Goal: Transaction & Acquisition: Book appointment/travel/reservation

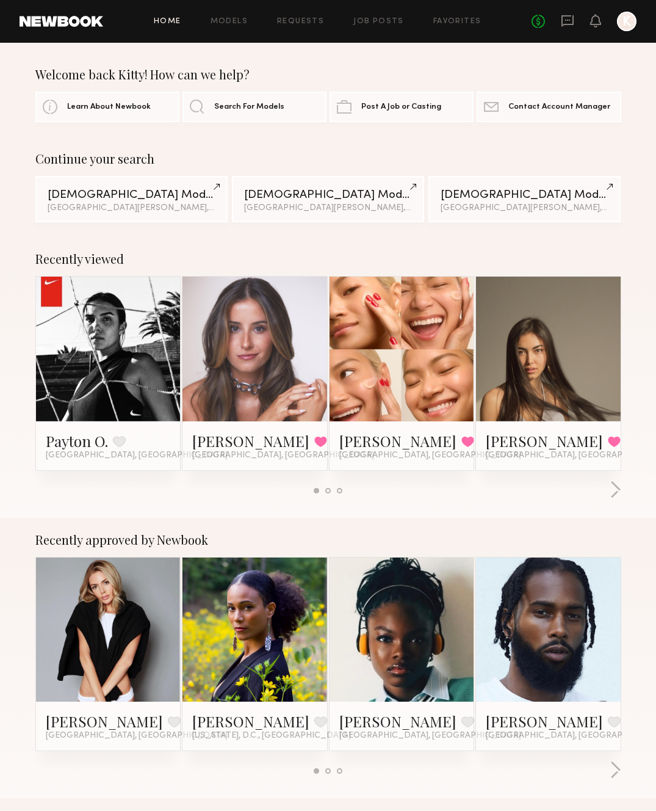
click at [231, 31] on div "Home Models Requests Job Posts Favorites Sign Out No fees up to $5,000 K" at bounding box center [370, 22] width 534 height 20
click at [231, 24] on link "Models" at bounding box center [229, 22] width 37 height 8
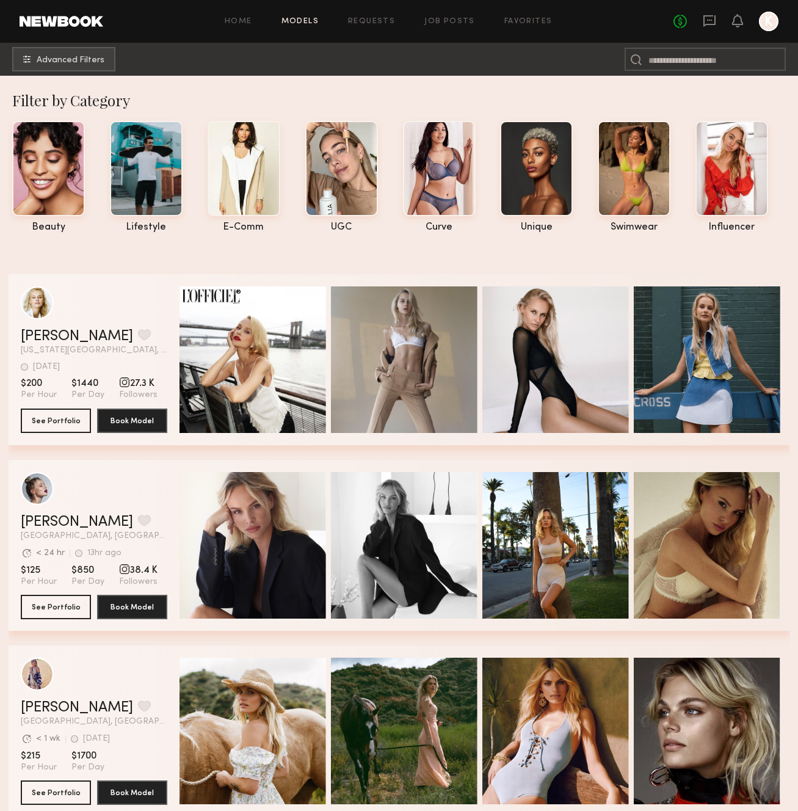
click at [89, 63] on span "Advanced Filters" at bounding box center [71, 60] width 68 height 9
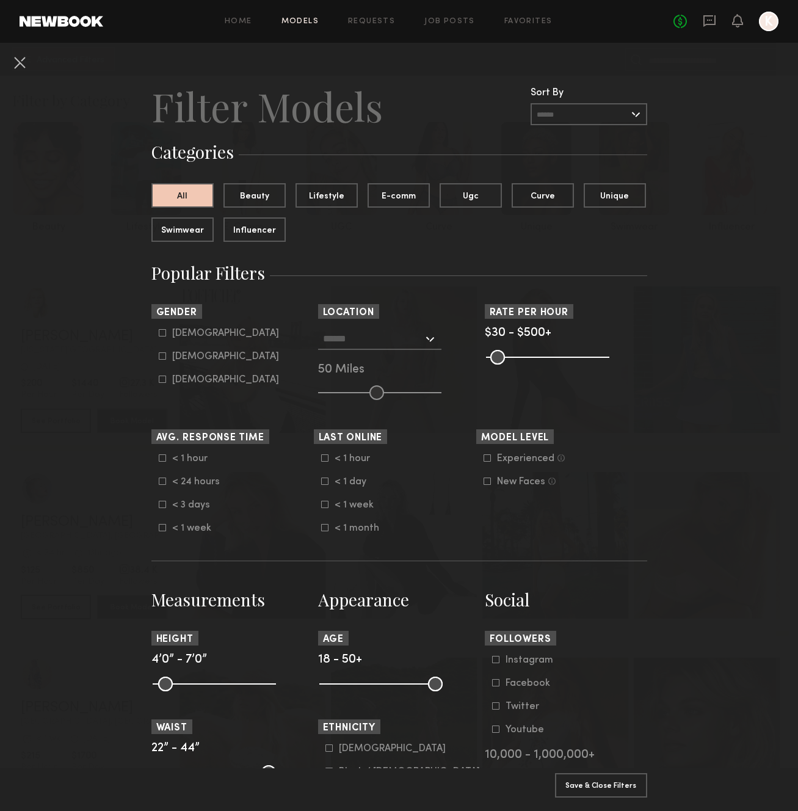
click at [338, 347] on input "text" at bounding box center [373, 338] width 100 height 21
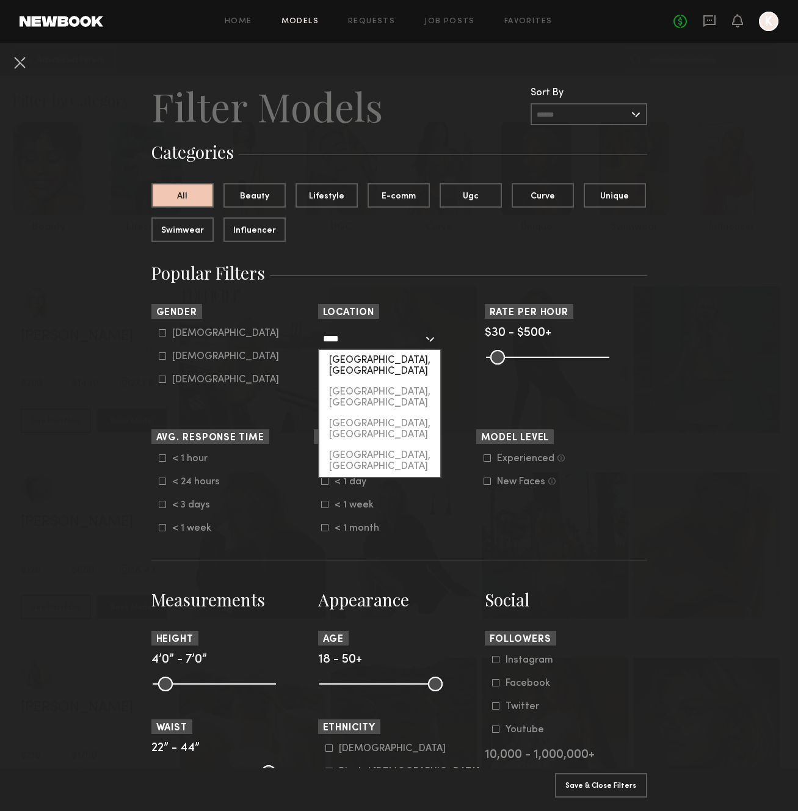
click at [344, 365] on div "Sarasota, FL" at bounding box center [379, 366] width 121 height 32
type input "**********"
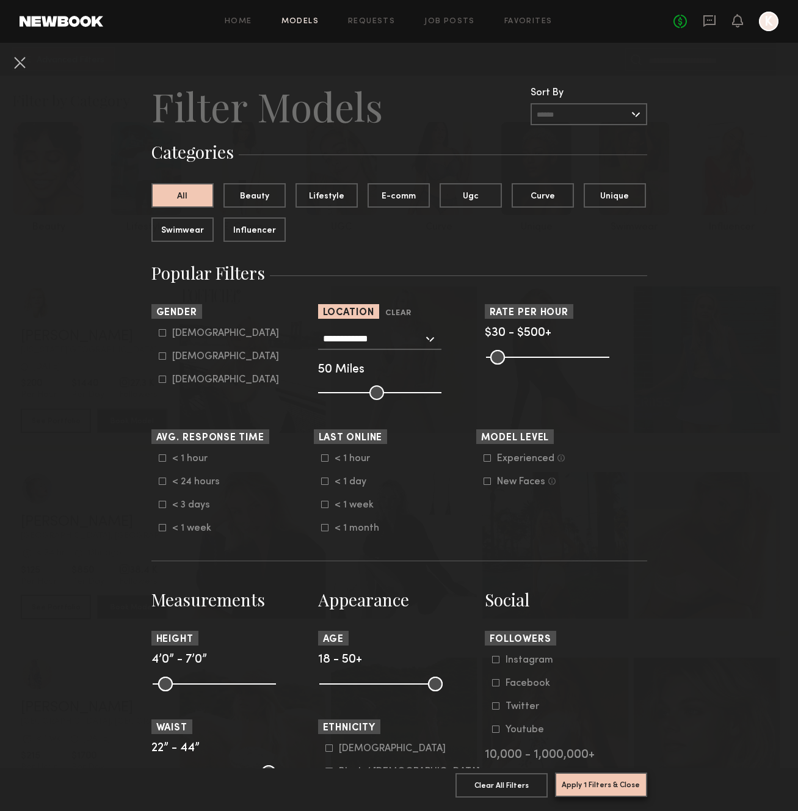
click at [631, 789] on button "Apply 1 Filters & Close" at bounding box center [601, 784] width 92 height 24
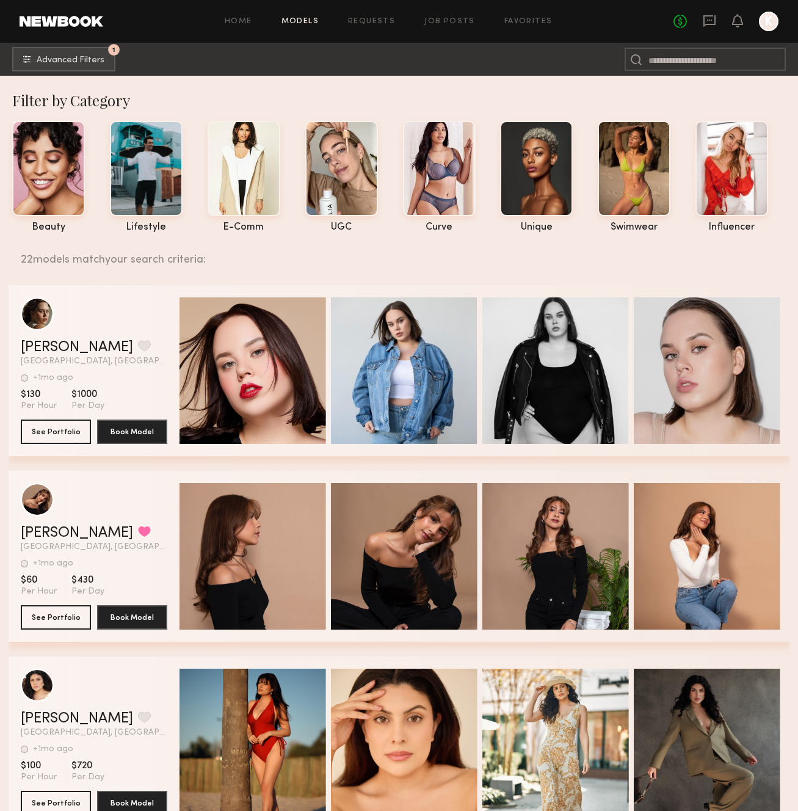
click at [219, 245] on div "22 models match your search criteria:" at bounding box center [401, 253] width 760 height 26
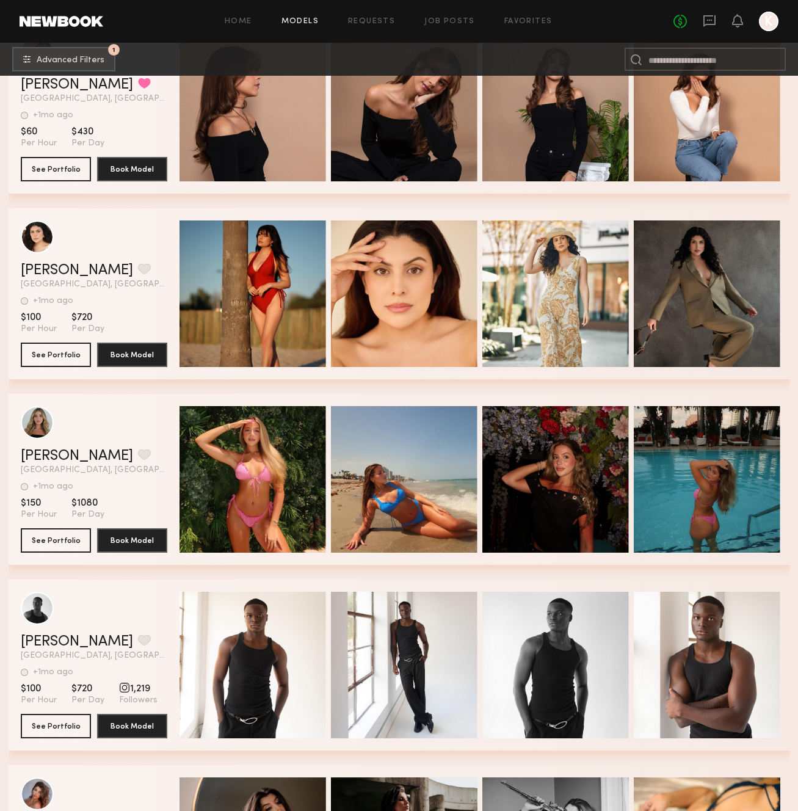
scroll to position [733, 0]
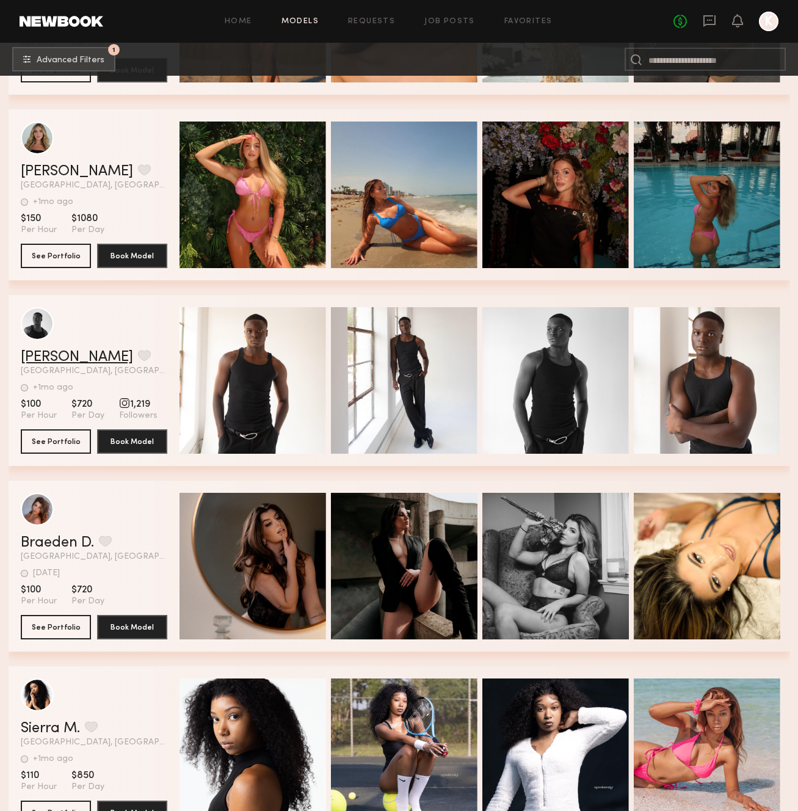
click at [43, 355] on link "[PERSON_NAME]" at bounding box center [77, 357] width 112 height 15
